Goal: Task Accomplishment & Management: Use online tool/utility

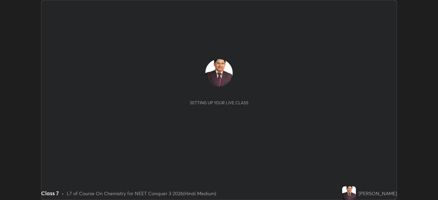
scroll to position [200, 438]
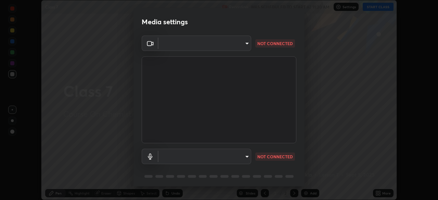
type input "fc38be1871f717ddc8e1b512eadbf63495b763d4820be899b5c927fedf8d93a0"
type input "communications"
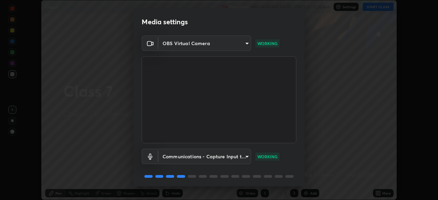
scroll to position [24, 0]
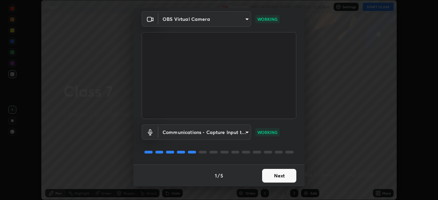
click at [278, 177] on button "Next" at bounding box center [279, 176] width 34 height 14
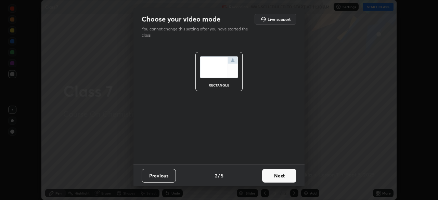
click at [279, 175] on button "Next" at bounding box center [279, 176] width 34 height 14
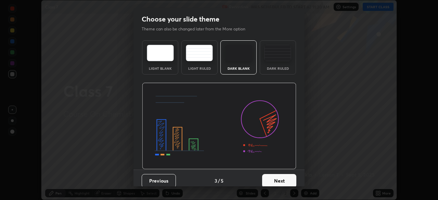
click at [277, 179] on button "Next" at bounding box center [279, 181] width 34 height 14
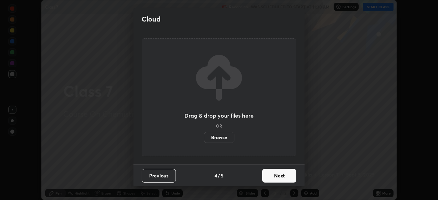
click at [278, 176] on button "Next" at bounding box center [279, 176] width 34 height 14
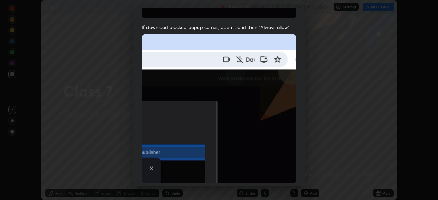
scroll to position [148, 0]
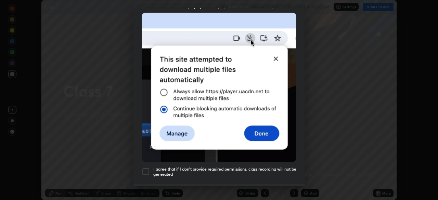
click at [146, 168] on div at bounding box center [146, 172] width 8 height 8
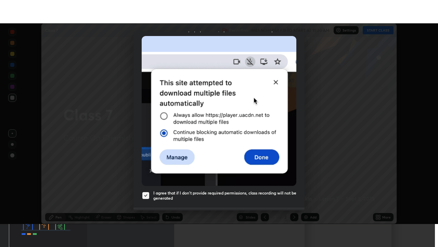
scroll to position [164, 0]
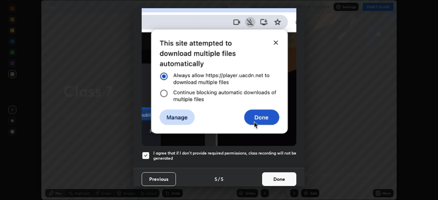
click at [275, 177] on button "Done" at bounding box center [279, 180] width 34 height 14
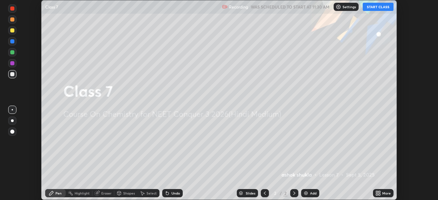
click at [377, 194] on icon at bounding box center [377, 195] width 2 height 2
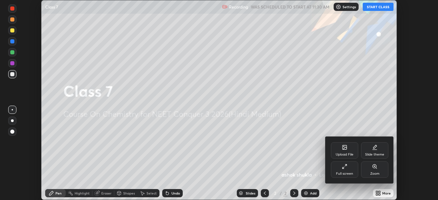
click at [344, 167] on icon at bounding box center [344, 166] width 5 height 5
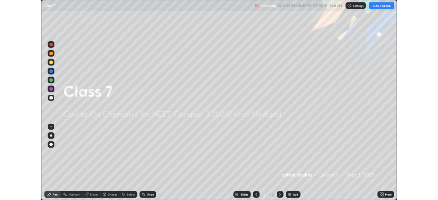
scroll to position [247, 438]
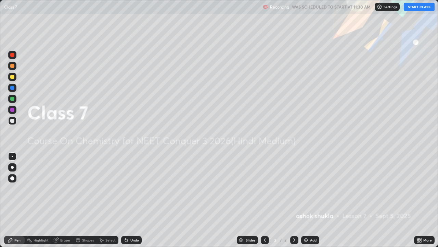
click at [411, 8] on button "START CLASS" at bounding box center [419, 7] width 31 height 8
click at [306, 200] on img at bounding box center [305, 239] width 5 height 5
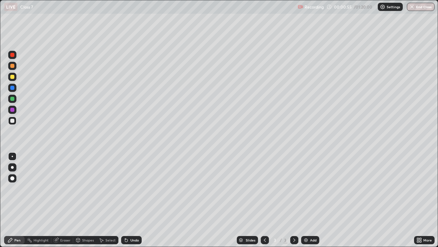
click at [13, 76] on div at bounding box center [12, 77] width 4 height 4
click at [62, 200] on div "Eraser" at bounding box center [65, 239] width 10 height 3
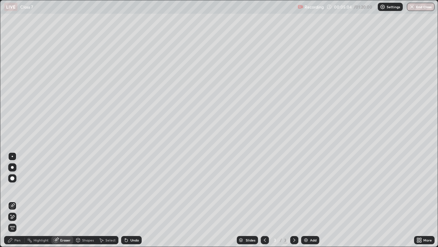
click at [18, 200] on div "Pen" at bounding box center [17, 239] width 6 height 3
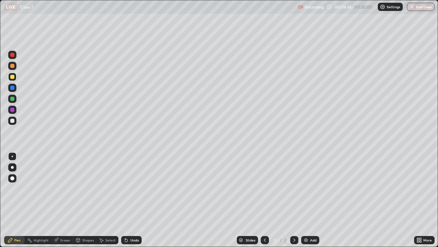
click at [11, 121] on div at bounding box center [12, 120] width 4 height 4
click at [305, 200] on img at bounding box center [305, 239] width 5 height 5
click at [304, 200] on img at bounding box center [305, 239] width 5 height 5
click at [305, 200] on img at bounding box center [305, 239] width 5 height 5
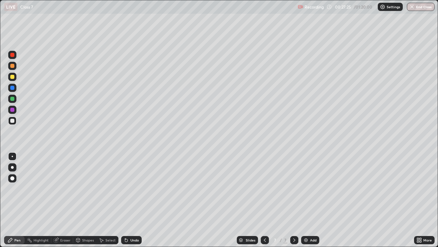
click at [69, 200] on div "Eraser" at bounding box center [65, 239] width 10 height 3
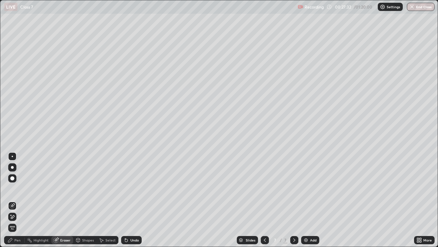
click at [20, 200] on div "Pen" at bounding box center [17, 239] width 6 height 3
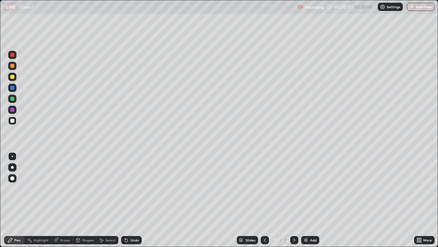
click at [305, 200] on img at bounding box center [305, 239] width 5 height 5
click at [63, 200] on div "Eraser" at bounding box center [65, 239] width 10 height 3
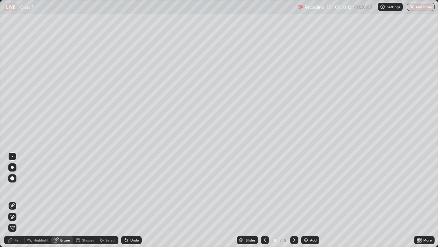
click at [17, 200] on div "Pen" at bounding box center [17, 239] width 6 height 3
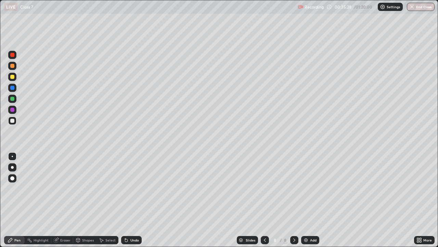
click at [304, 200] on img at bounding box center [305, 239] width 5 height 5
click at [59, 200] on div "Eraser" at bounding box center [62, 240] width 22 height 8
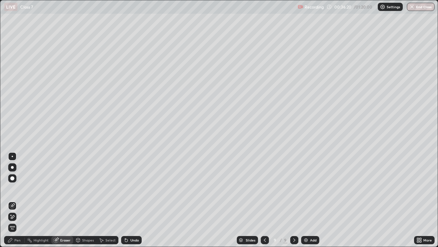
click at [19, 200] on div "Pen" at bounding box center [17, 239] width 6 height 3
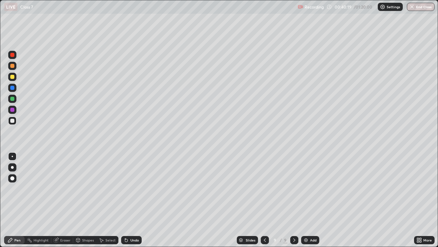
click at [59, 200] on div "Eraser" at bounding box center [62, 240] width 22 height 8
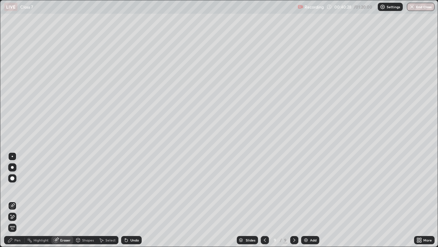
click at [18, 200] on div "Pen" at bounding box center [17, 239] width 6 height 3
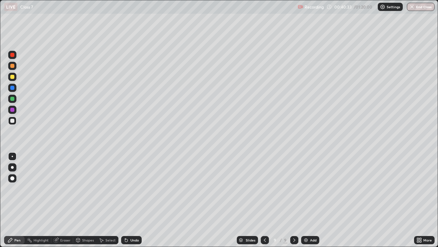
click at [62, 200] on div "Eraser" at bounding box center [65, 239] width 10 height 3
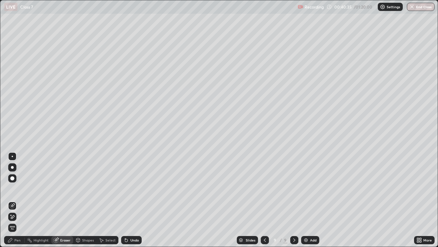
click at [17, 200] on div "Pen" at bounding box center [17, 239] width 6 height 3
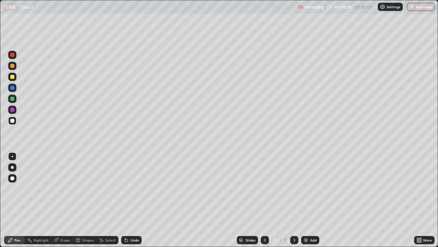
click at [304, 200] on img at bounding box center [305, 239] width 5 height 5
click at [65, 200] on div "Eraser" at bounding box center [65, 239] width 10 height 3
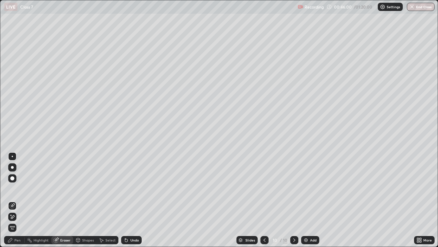
click at [17, 200] on div "Pen" at bounding box center [14, 240] width 21 height 8
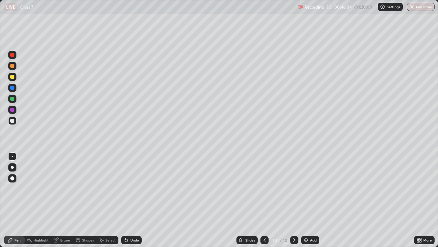
click at [62, 200] on div "Eraser" at bounding box center [65, 239] width 10 height 3
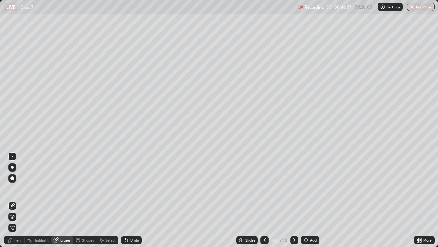
click at [18, 200] on div "Pen" at bounding box center [17, 239] width 6 height 3
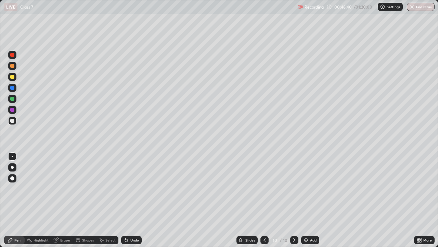
click at [304, 200] on img at bounding box center [305, 239] width 5 height 5
click at [62, 200] on div "Eraser" at bounding box center [65, 239] width 10 height 3
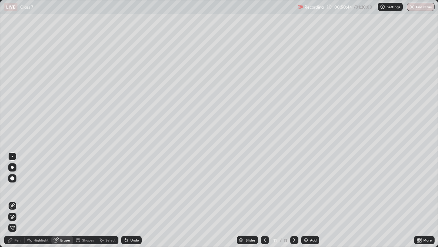
click at [19, 200] on div "Pen" at bounding box center [17, 239] width 6 height 3
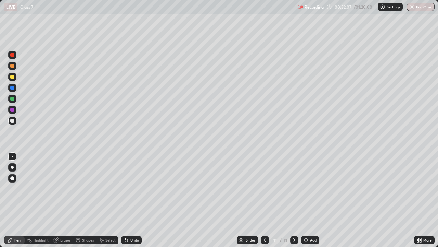
click at [304, 200] on img at bounding box center [305, 239] width 5 height 5
click at [412, 8] on img "button" at bounding box center [412, 6] width 5 height 5
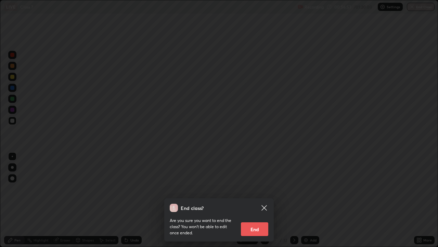
click at [259, 200] on button "End" at bounding box center [254, 229] width 27 height 14
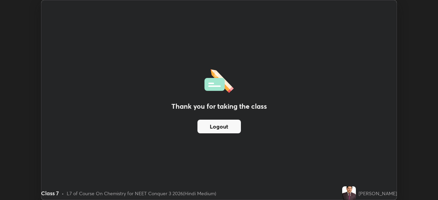
scroll to position [34048, 33810]
click at [231, 128] on button "Logout" at bounding box center [219, 127] width 43 height 14
